Goal: Information Seeking & Learning: Compare options

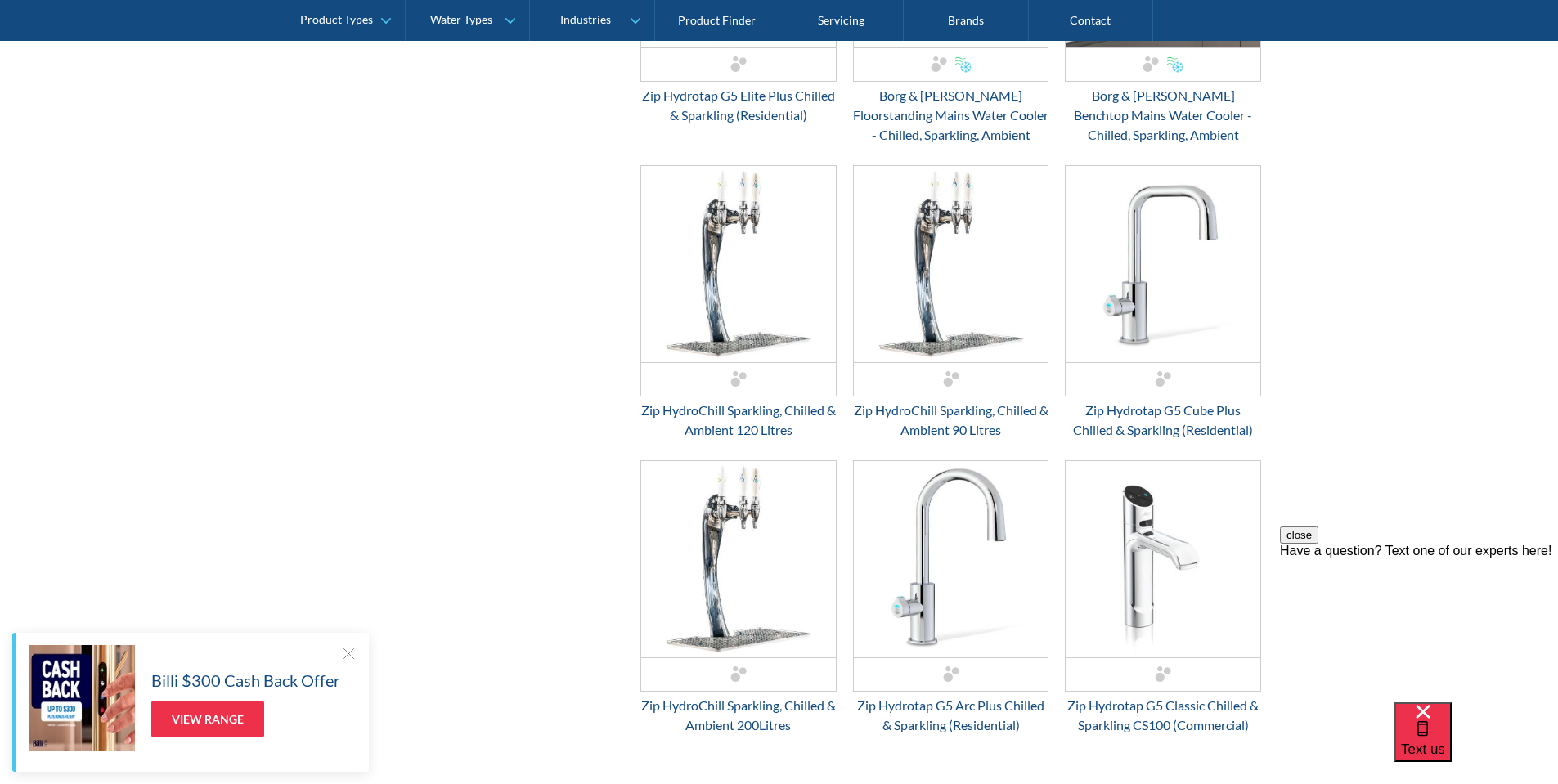
scroll to position [1308, 0]
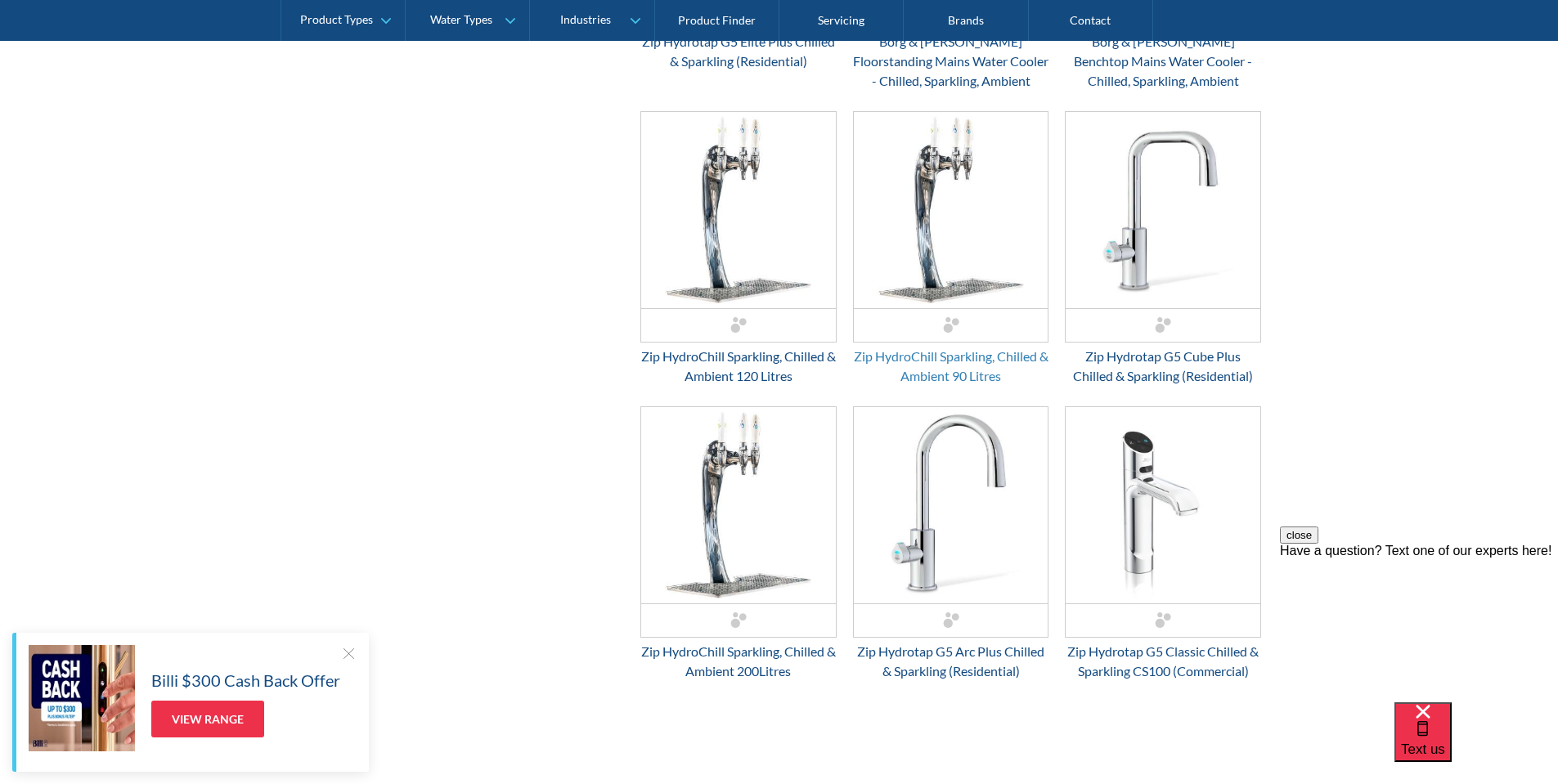
click at [950, 379] on div "Zip HydroChill Sparkling, Chilled & Ambient 90 Litres" at bounding box center [950, 366] width 196 height 39
click at [1146, 667] on div "Zip Hydrotap G5 Classic Chilled & Sparkling CS100 (Commercial)" at bounding box center [1162, 661] width 196 height 39
